Goal: Information Seeking & Learning: Compare options

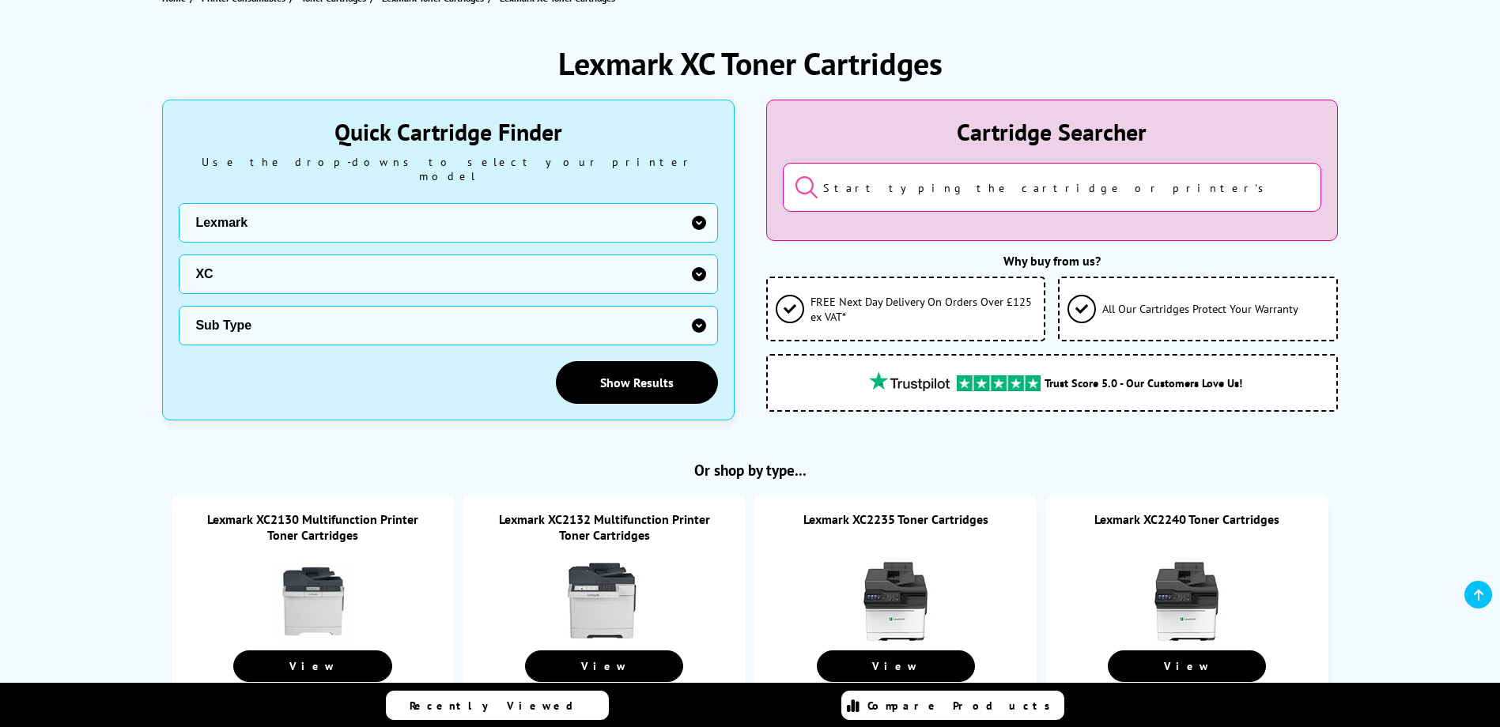
scroll to position [237, 0]
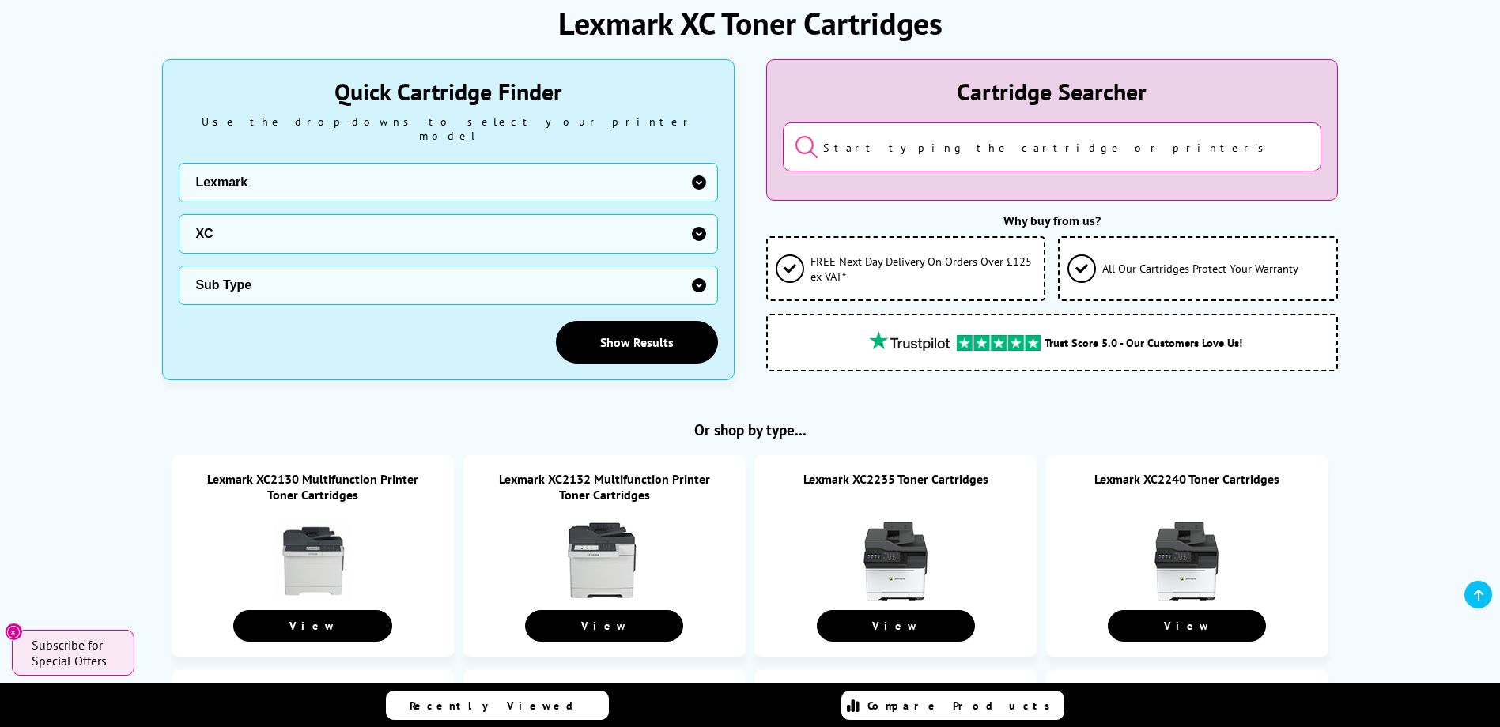
click at [307, 275] on select "Sub Type Sub Type Lexmark 2130 Lexmark 2132 Lexmark 2235 Lexmark 2240 Lexmark 2…" at bounding box center [448, 286] width 538 height 40
select select "36335"
click at [179, 266] on select "Sub Type Sub Type Lexmark 2130 Lexmark 2132 Lexmark 2235 Lexmark 2240 Lexmark 2…" at bounding box center [448, 286] width 538 height 40
click at [644, 331] on link "Show Results" at bounding box center [637, 342] width 162 height 43
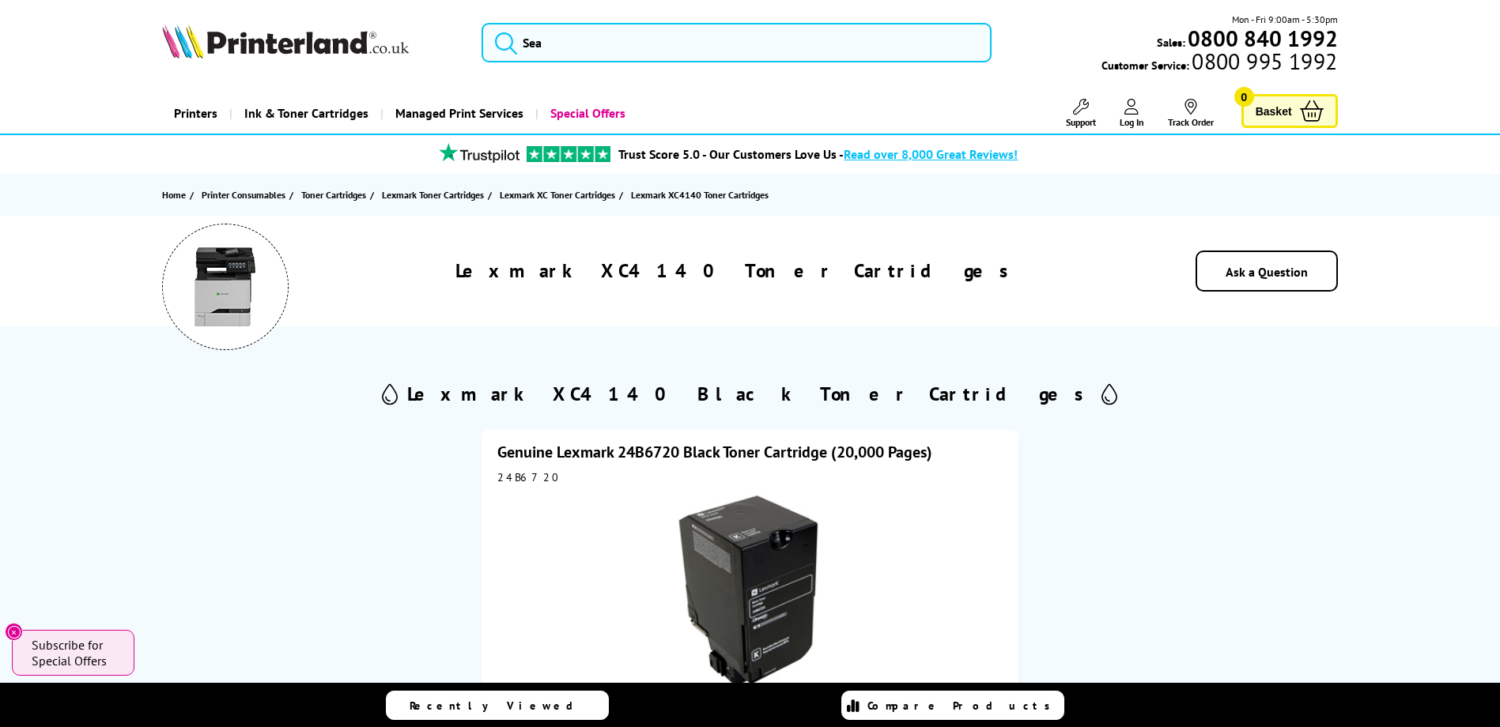
click at [526, 476] on div "24B6720" at bounding box center [749, 477] width 504 height 14
copy div "24B6720"
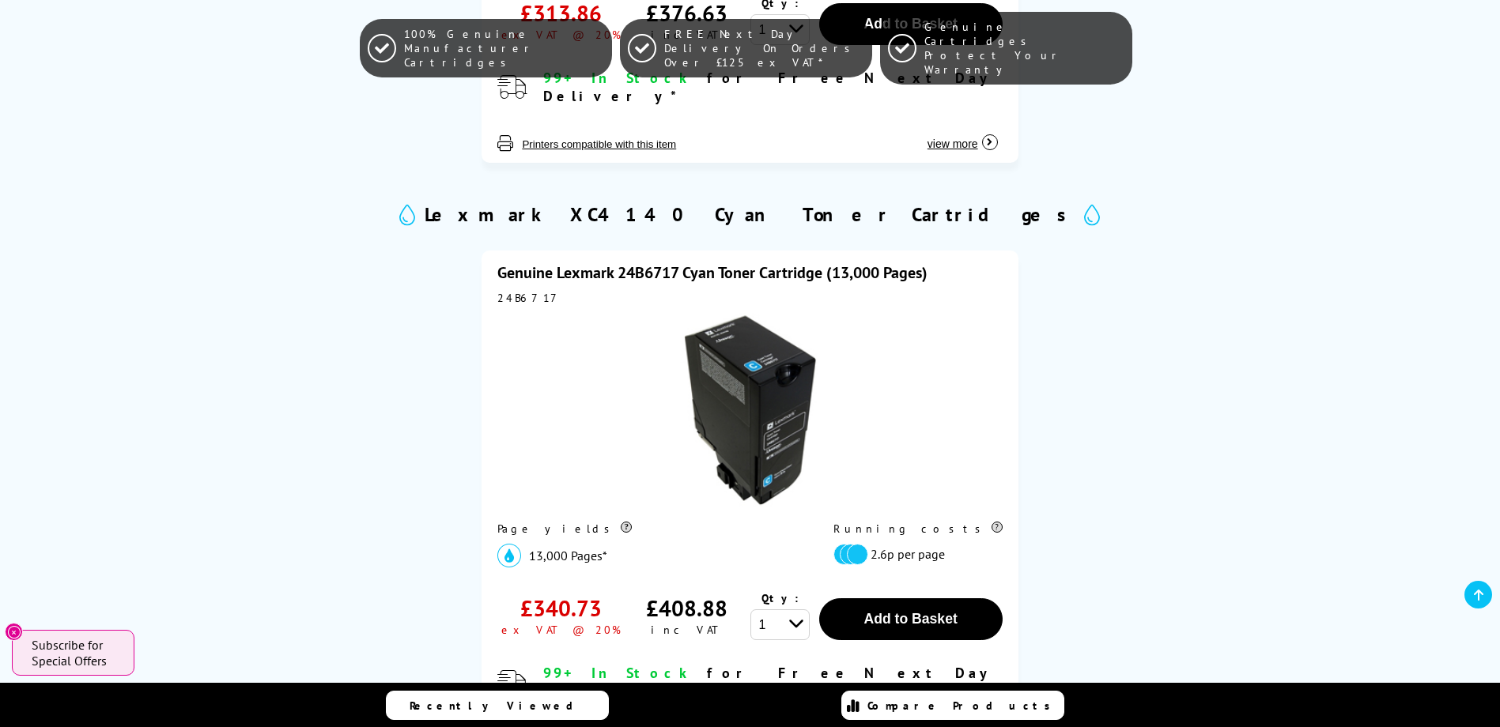
scroll to position [791, 0]
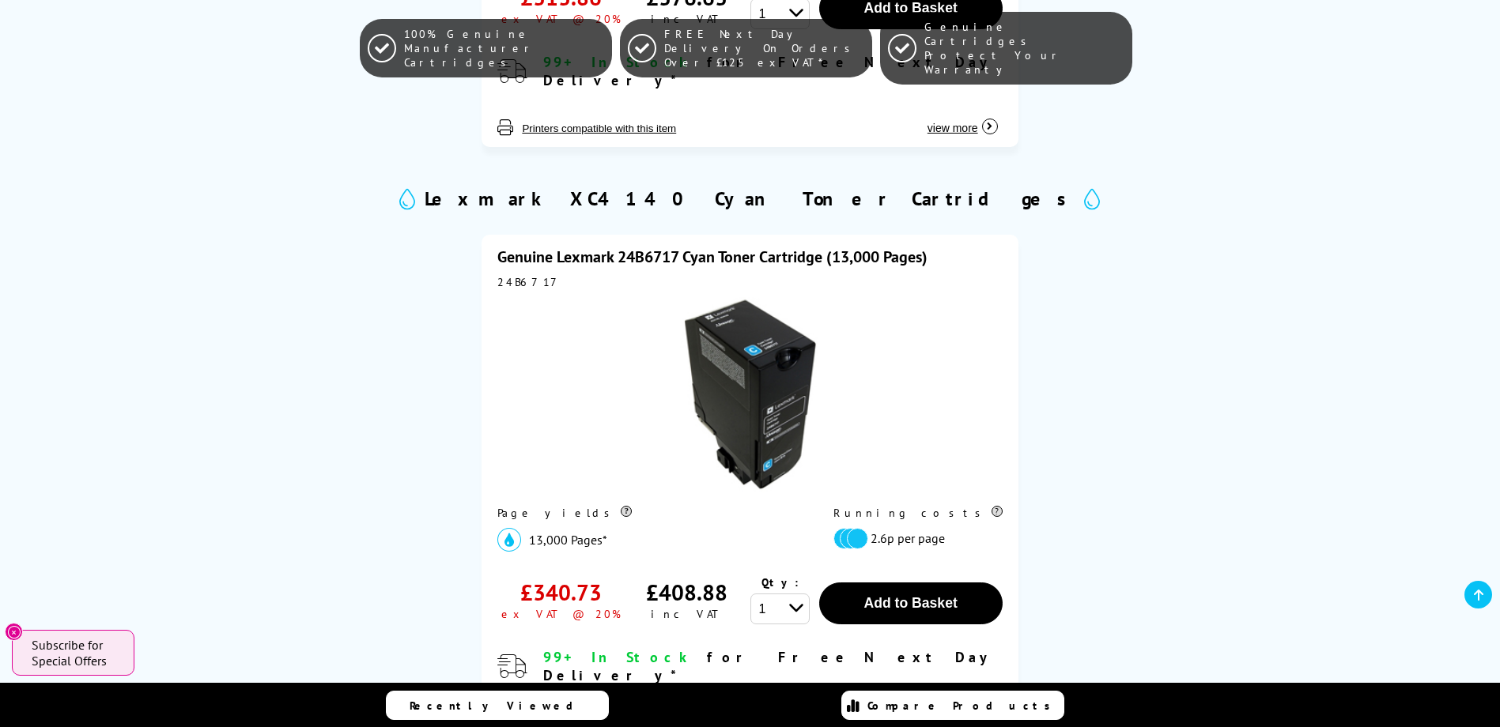
click at [528, 275] on div "24B6717" at bounding box center [749, 282] width 504 height 14
copy div "24B6717"
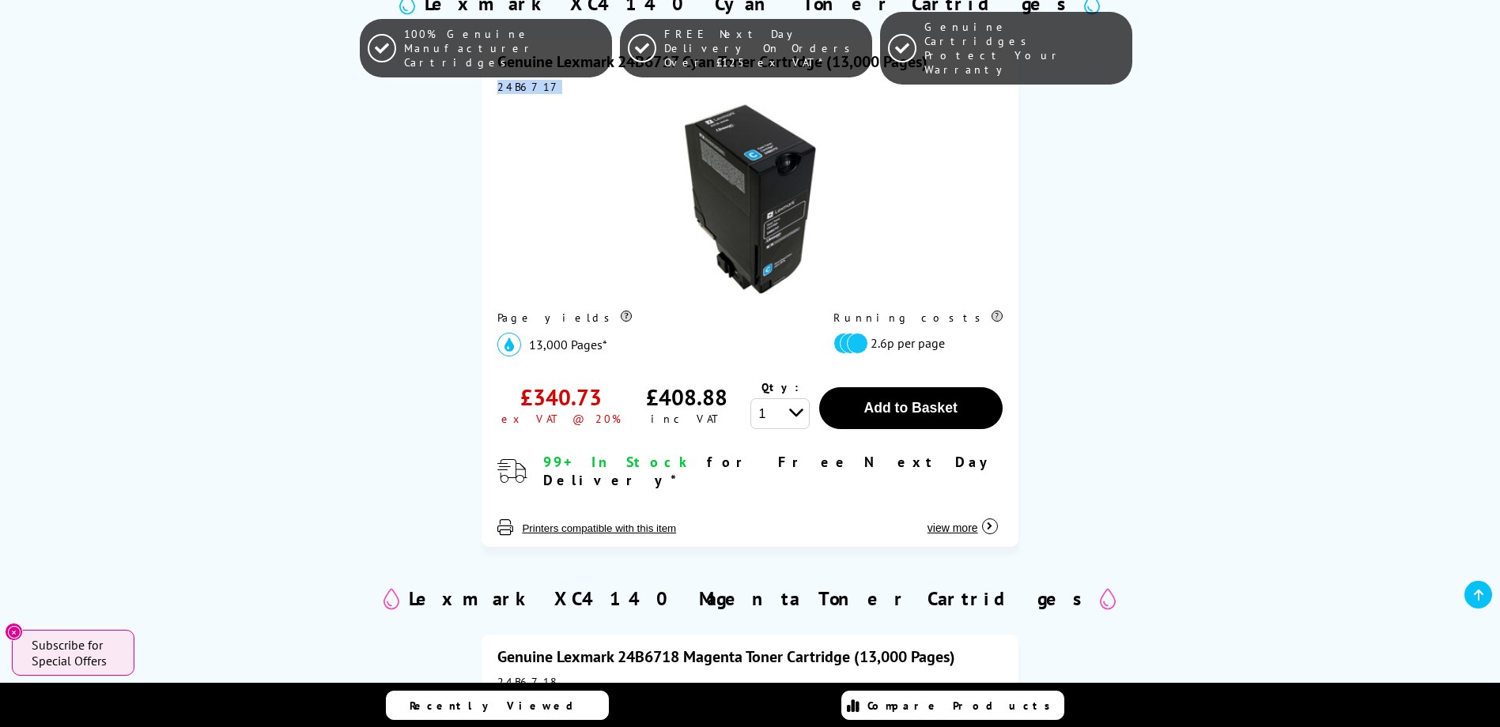
scroll to position [1344, 0]
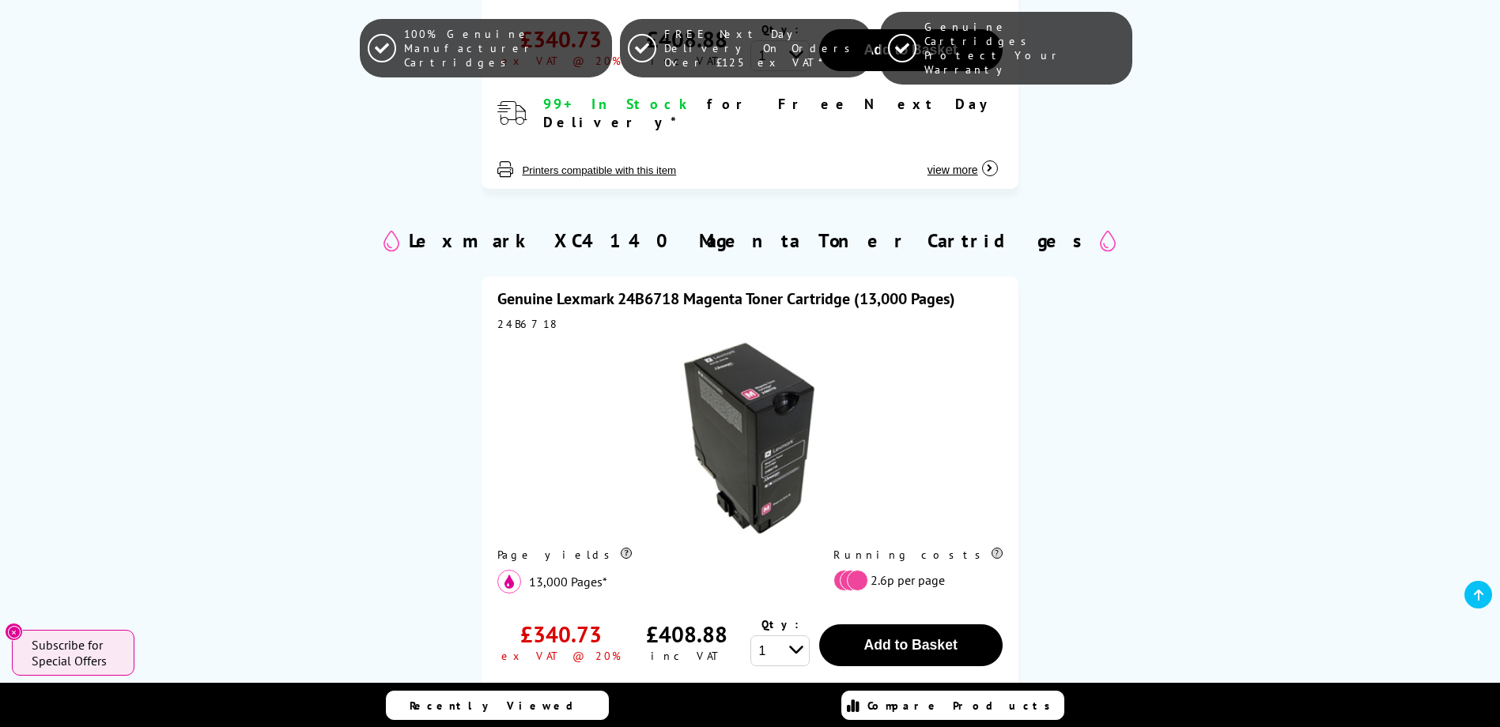
click at [523, 317] on div "24B6718" at bounding box center [749, 324] width 504 height 14
copy div "24B6718"
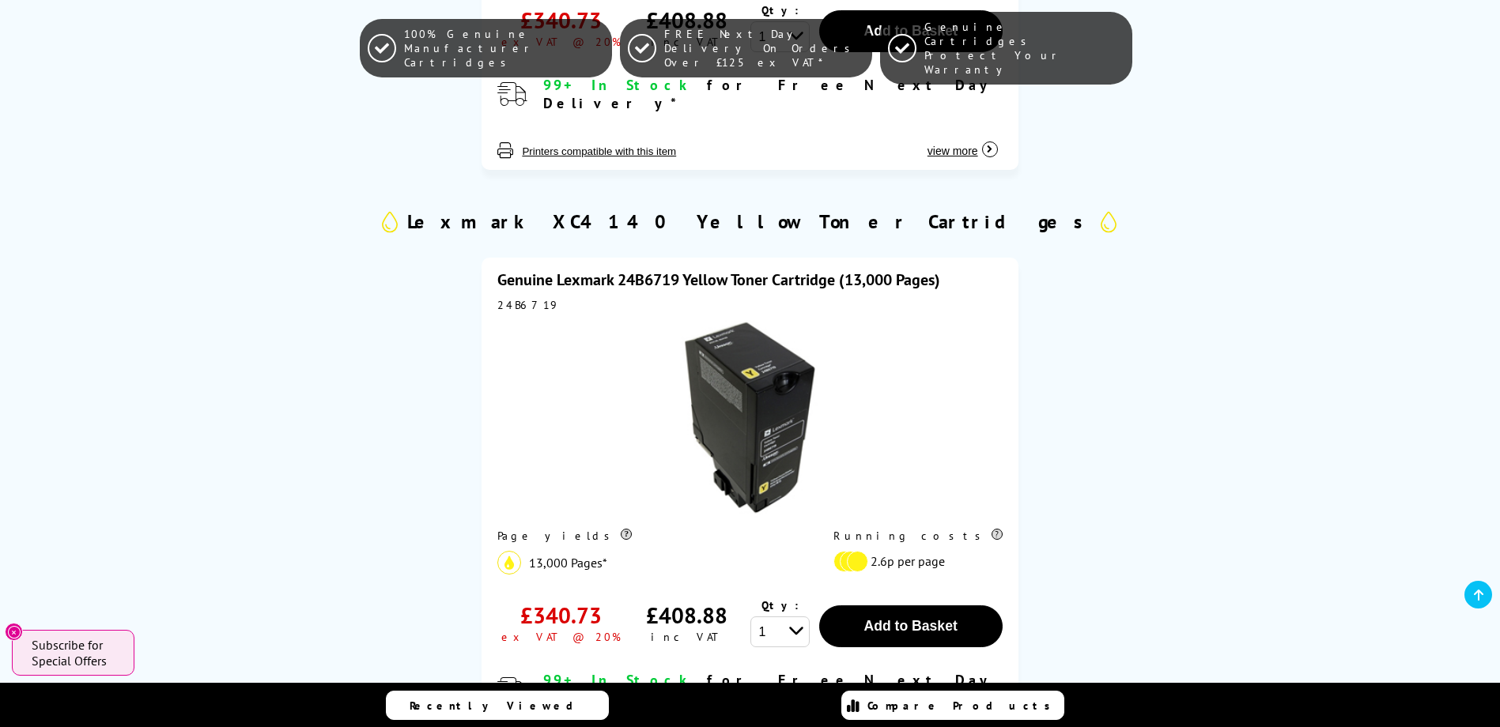
scroll to position [1977, 0]
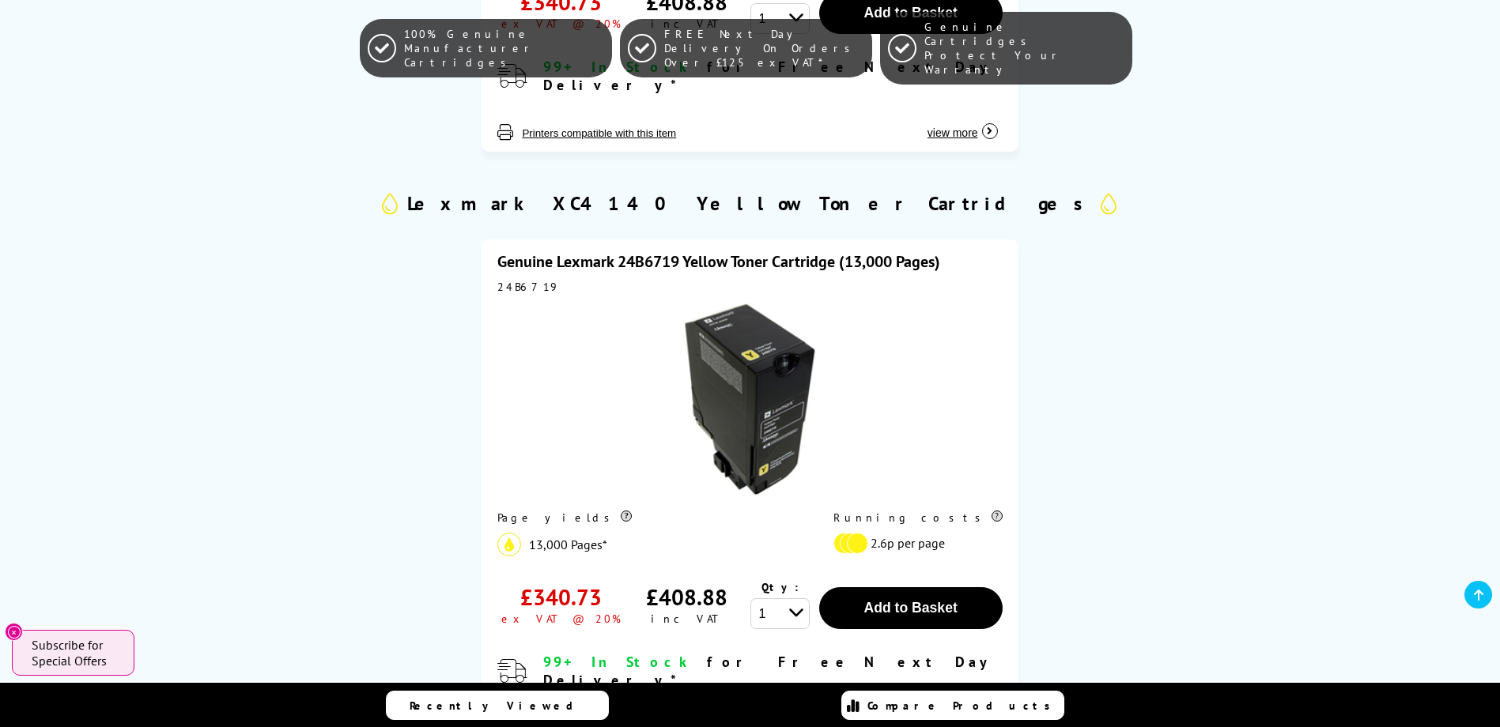
click at [517, 280] on div "24B6719" at bounding box center [749, 287] width 504 height 14
copy div "24B6719"
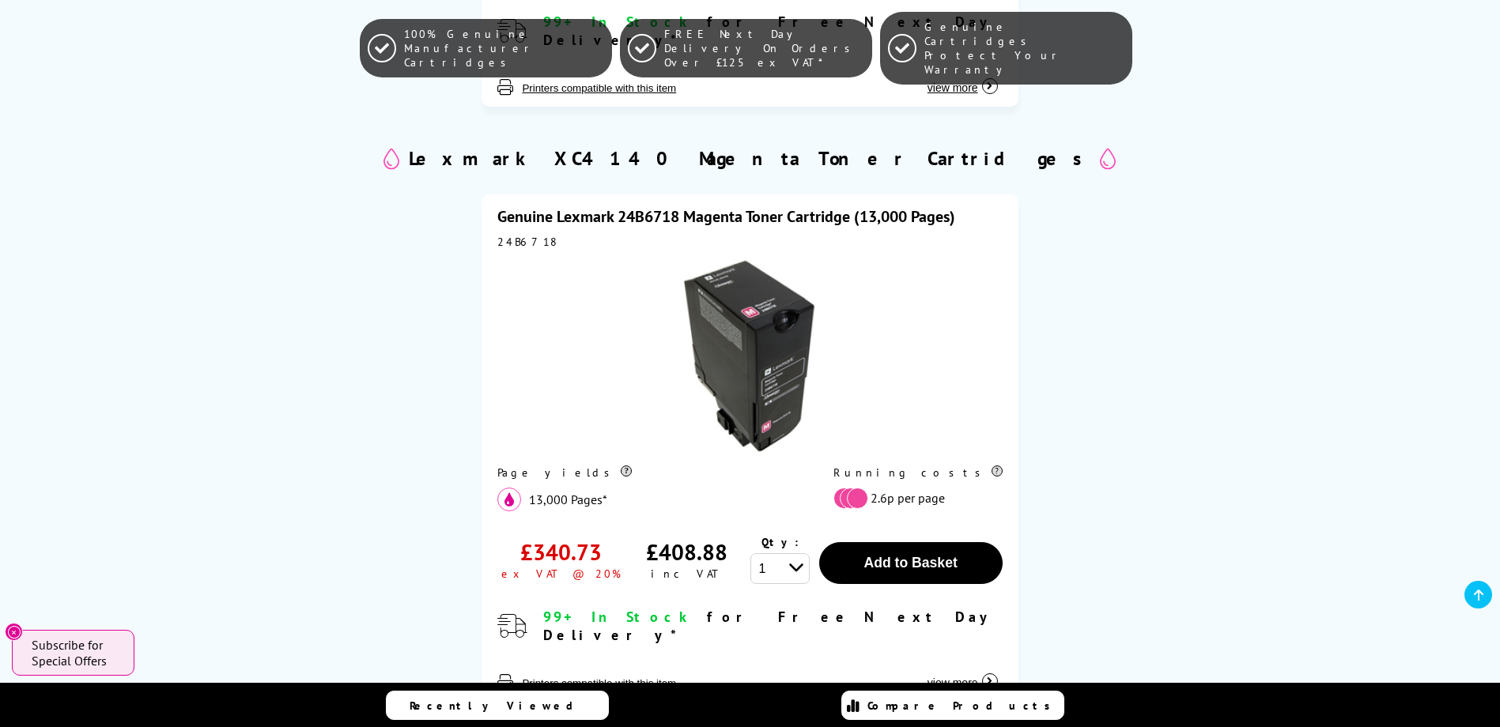
scroll to position [1423, 0]
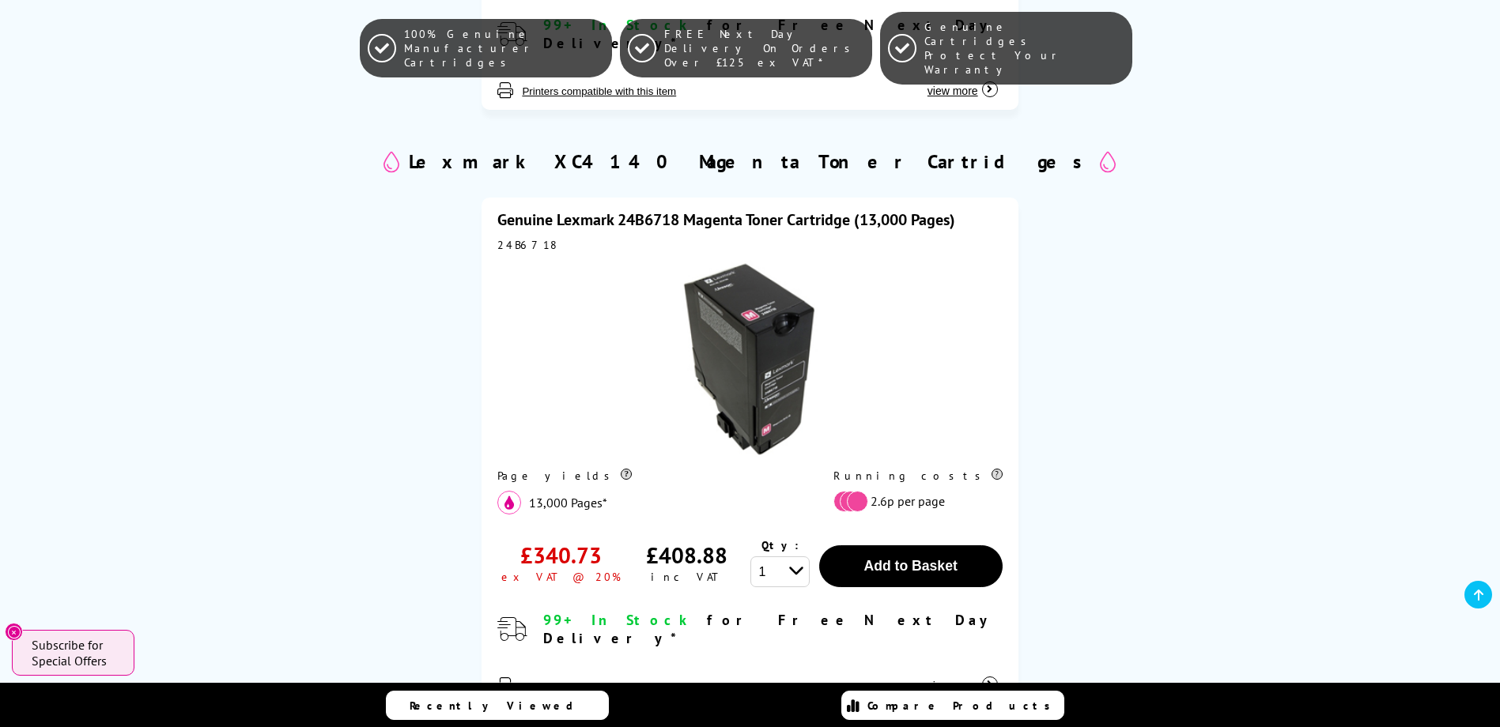
click at [528, 238] on div "24B6718" at bounding box center [749, 245] width 504 height 14
drag, startPoint x: 528, startPoint y: 221, endPoint x: 492, endPoint y: 223, distance: 36.4
click at [447, 223] on div "Genuine Lexmark 24B6718 Magenta Toner Cartridge (13,000 Pages) 24B6718 Page yie…" at bounding box center [749, 453] width 1175 height 551
click at [529, 238] on div "24B6718" at bounding box center [749, 245] width 504 height 14
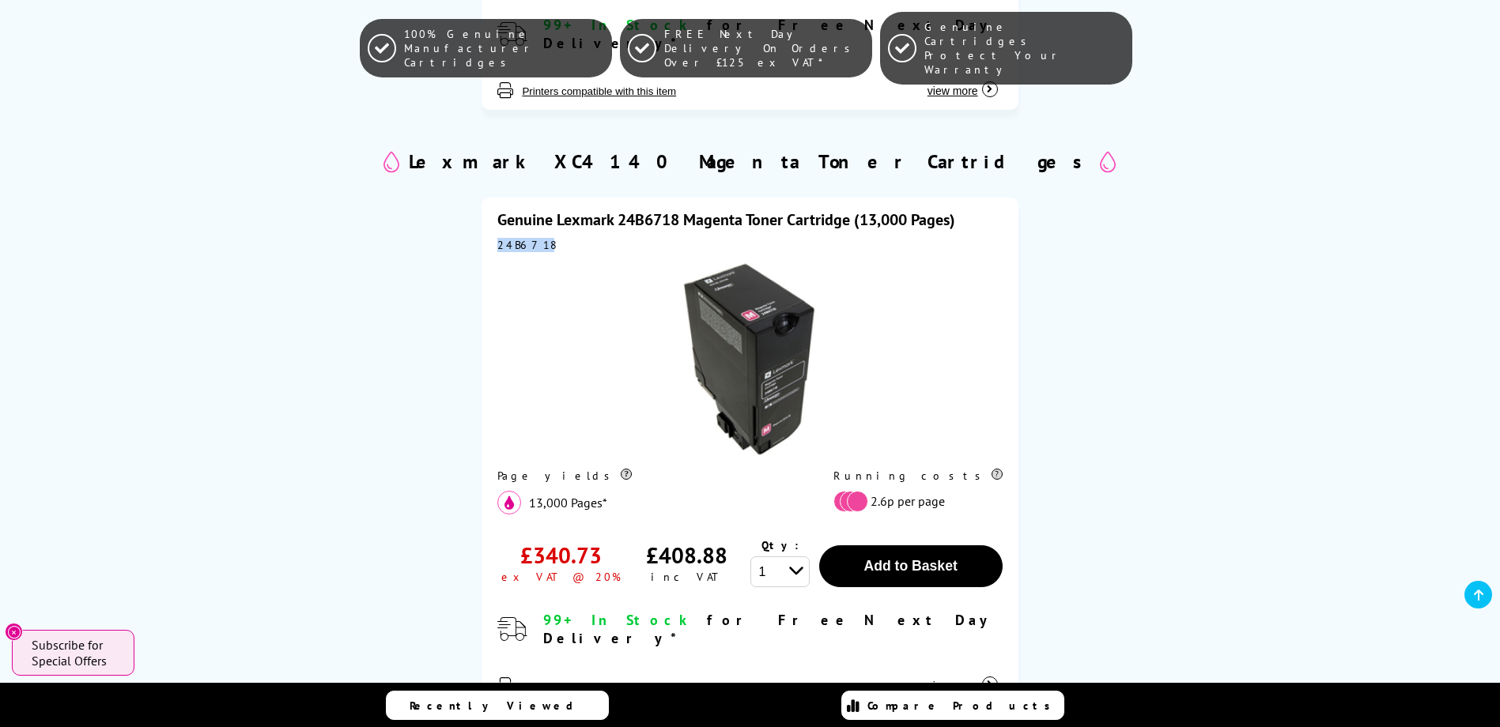
click at [529, 238] on div "24B6718" at bounding box center [749, 245] width 504 height 14
copy div "24B6718"
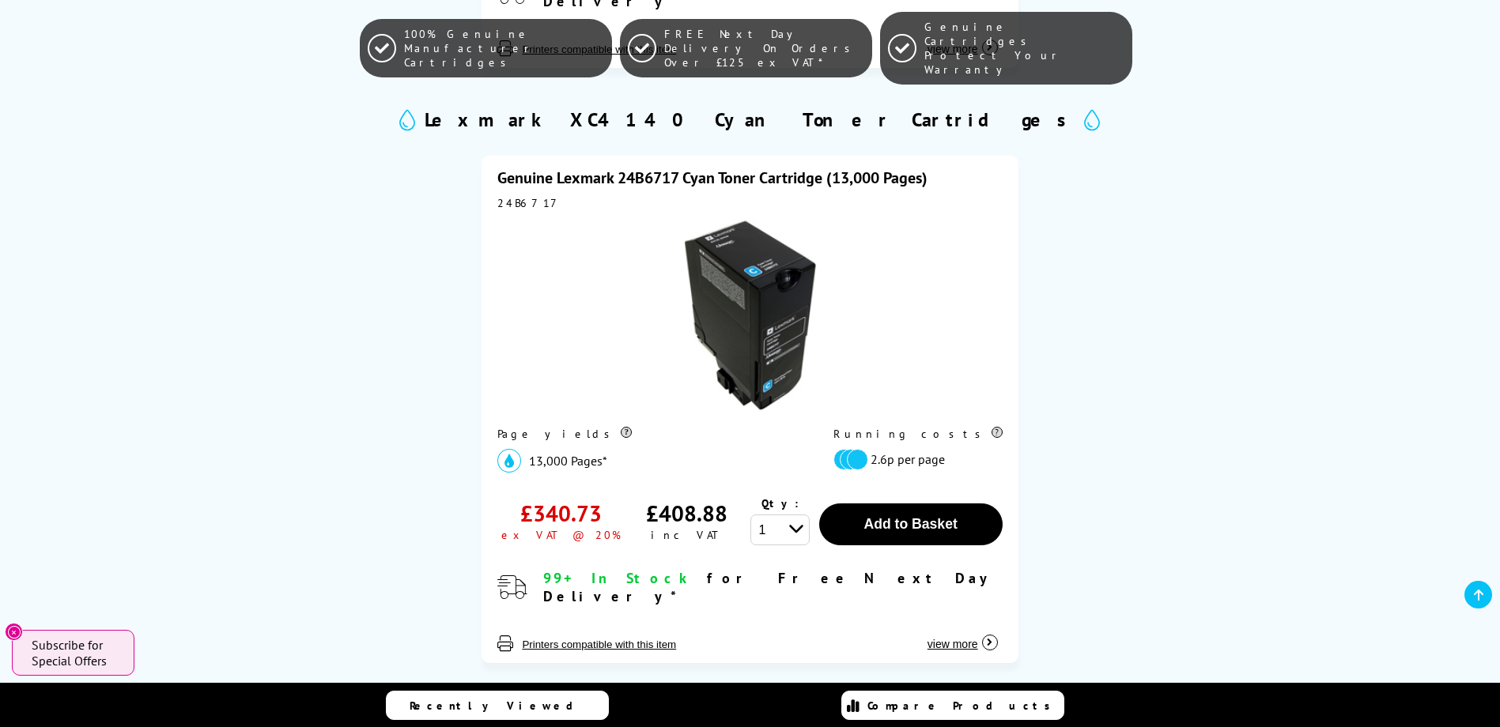
scroll to position [712, 0]
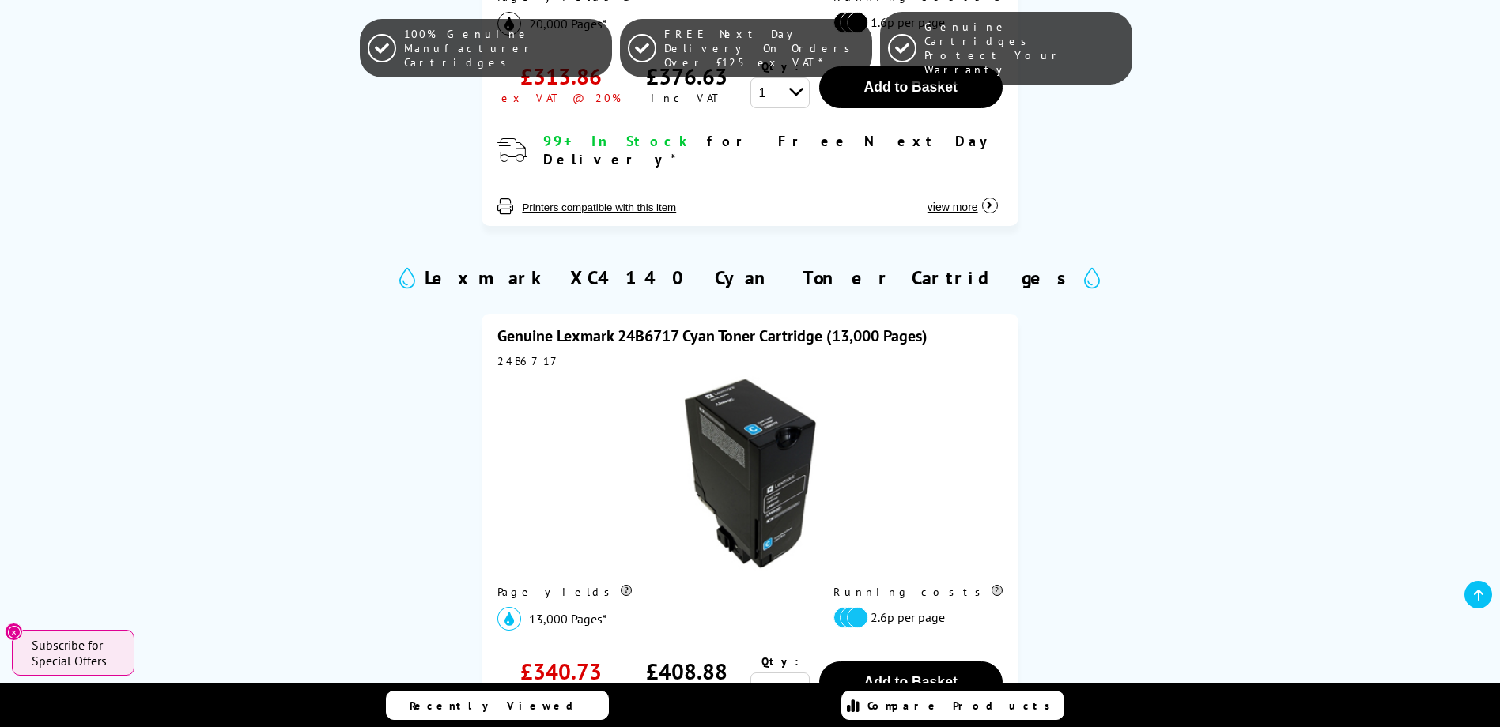
click at [523, 354] on div "24B6717" at bounding box center [749, 361] width 504 height 14
copy div "24B6717"
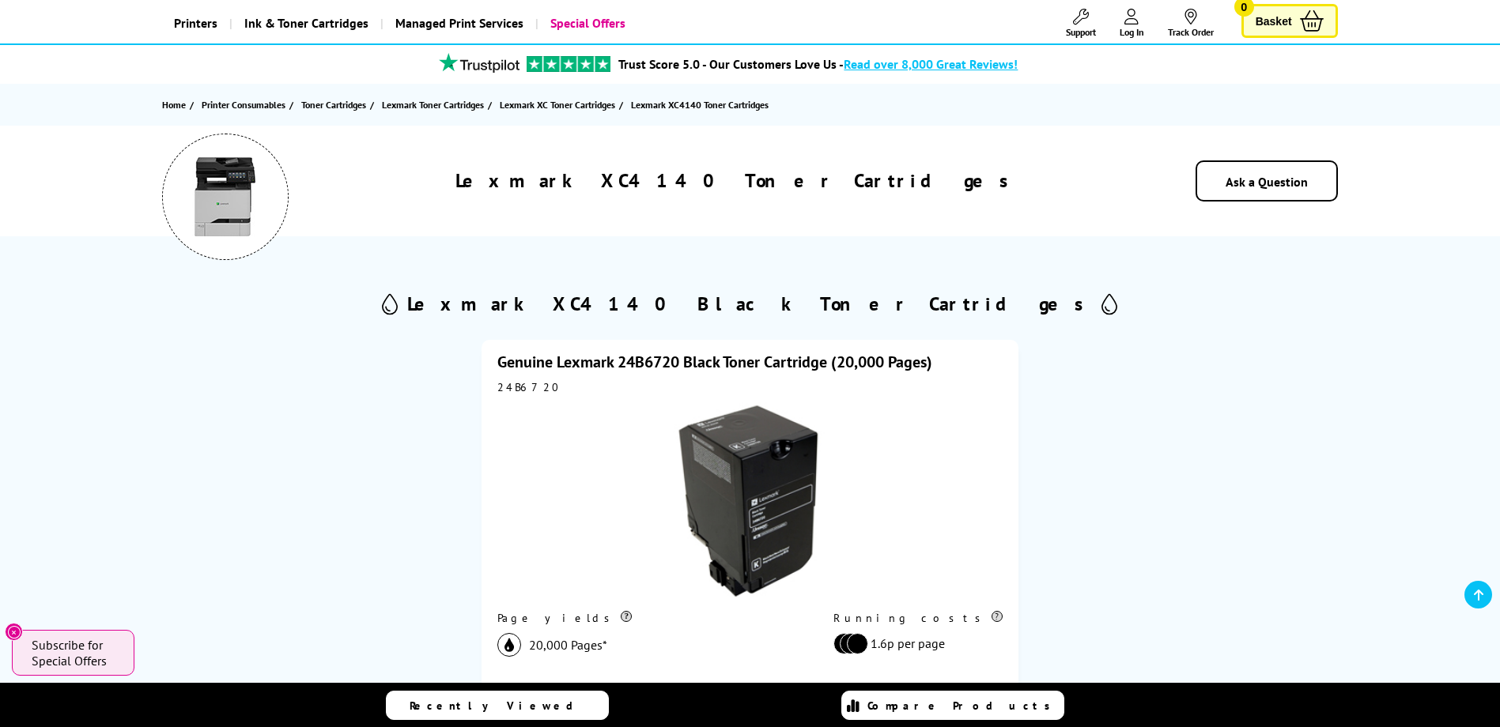
scroll to position [79, 0]
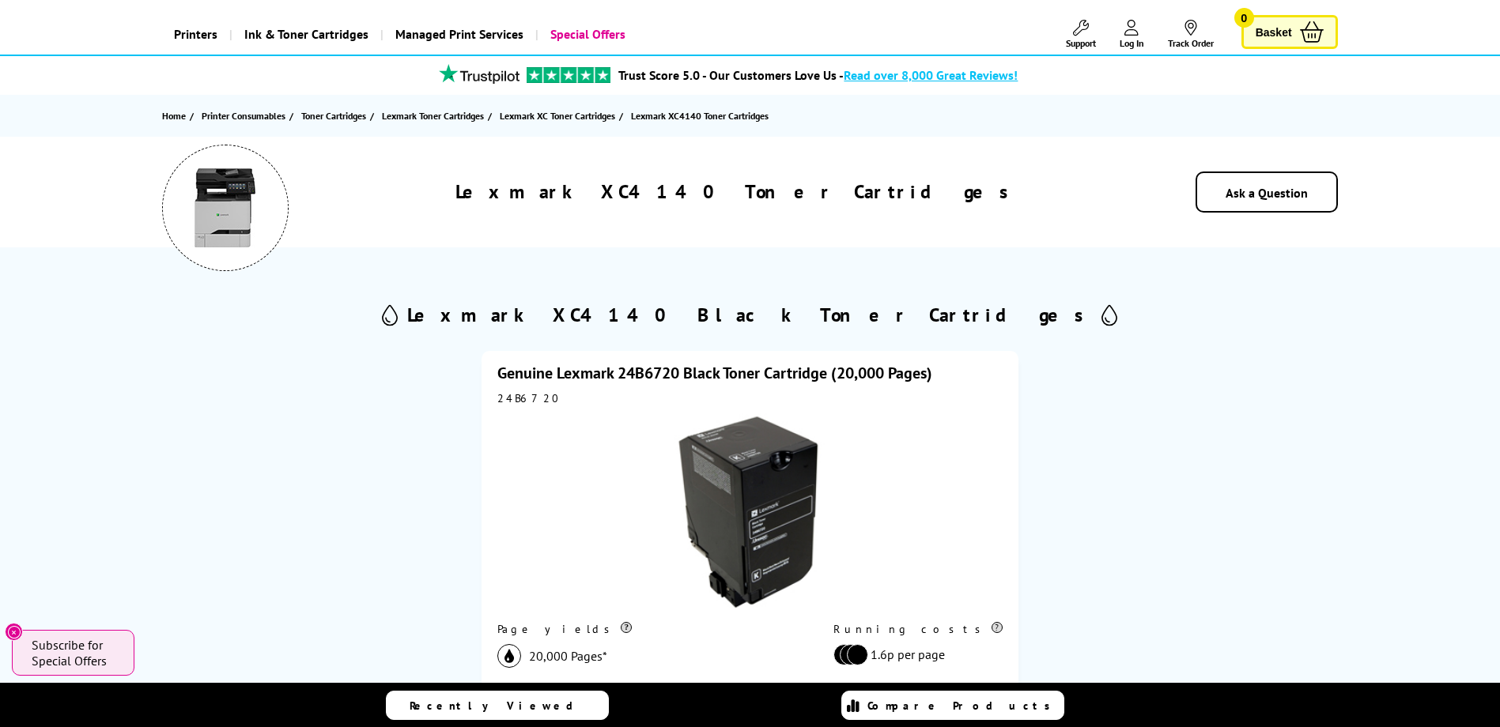
click at [529, 397] on div "24B6720" at bounding box center [749, 398] width 504 height 14
copy div "24B6720"
